Goal: Task Accomplishment & Management: Use online tool/utility

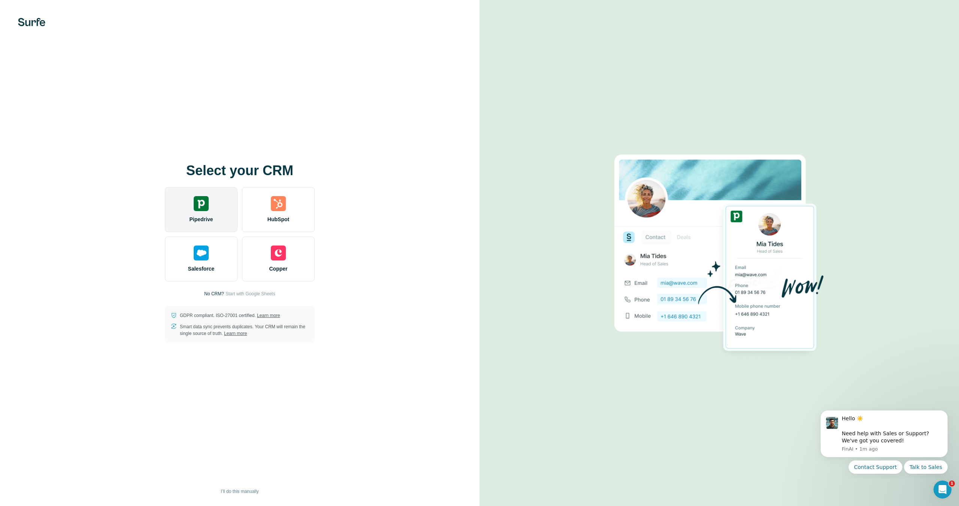
click at [201, 216] on span "Pipedrive" at bounding box center [201, 219] width 24 height 7
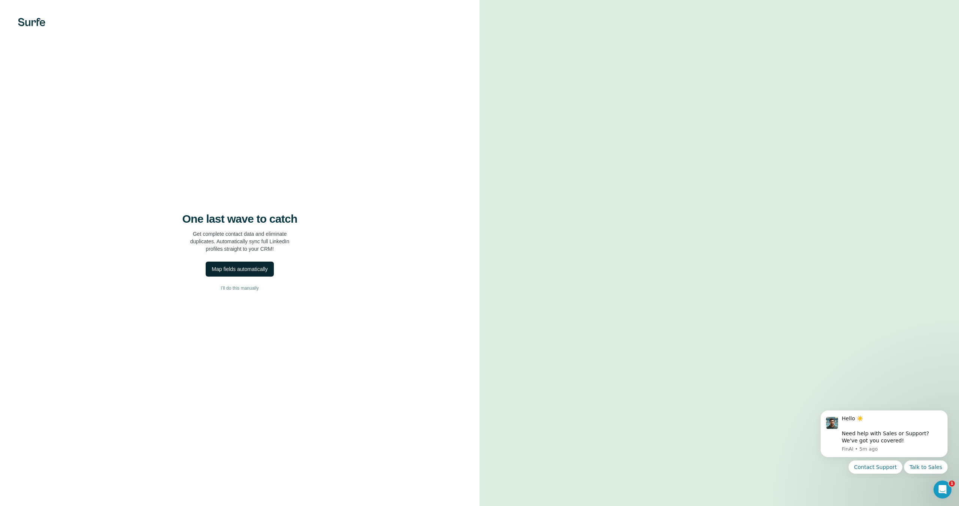
click at [252, 269] on div "Map fields automatically" at bounding box center [240, 269] width 56 height 7
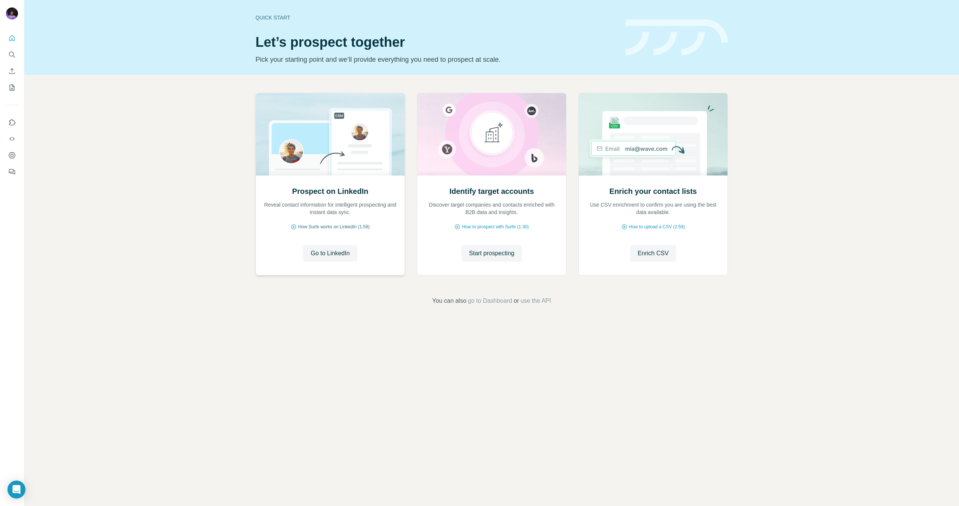
click at [343, 224] on span "How Surfe works on LinkedIn (1:58)" at bounding box center [334, 227] width 72 height 7
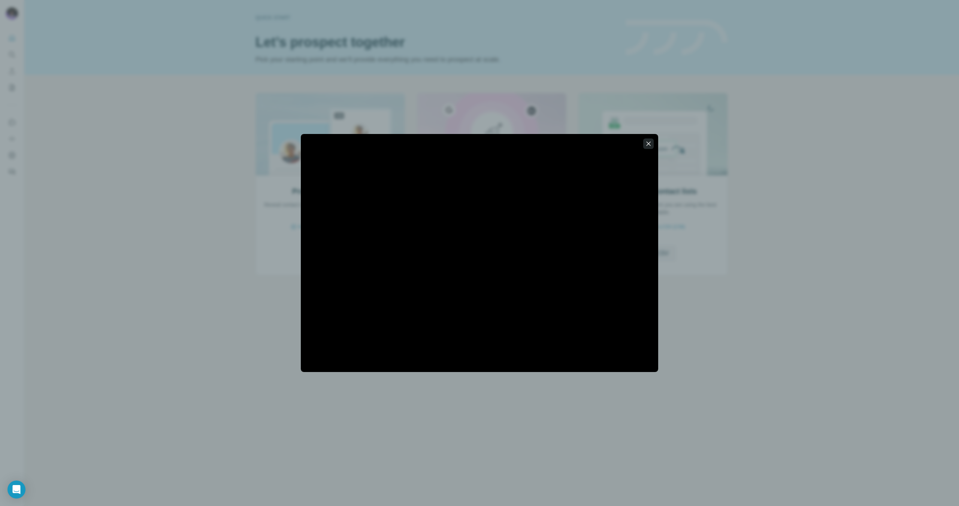
click at [652, 145] on button "button" at bounding box center [648, 144] width 10 height 10
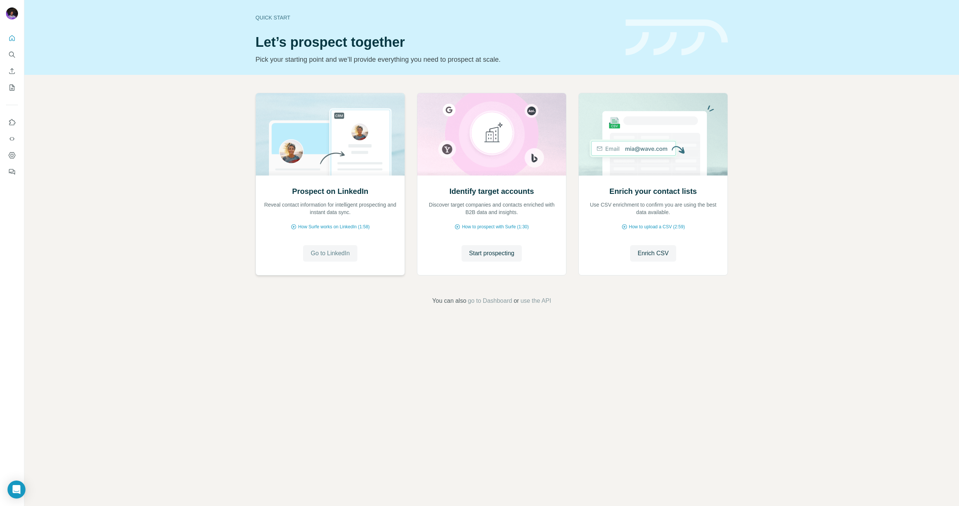
click at [334, 251] on span "Go to LinkedIn" at bounding box center [329, 253] width 39 height 9
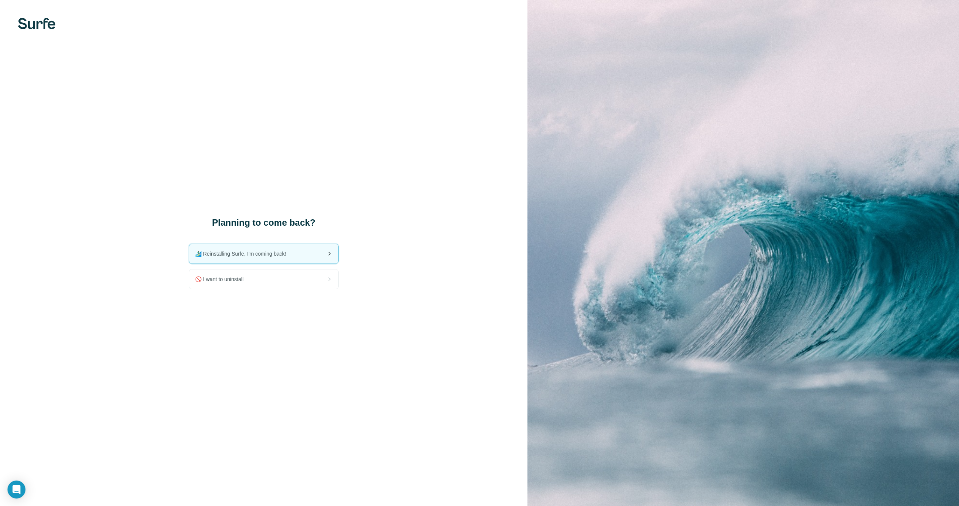
click at [260, 255] on span "🏄🏻‍♂️ Reinstalling Surfe, I'm coming back!" at bounding box center [243, 253] width 97 height 7
